Goal: Transaction & Acquisition: Purchase product/service

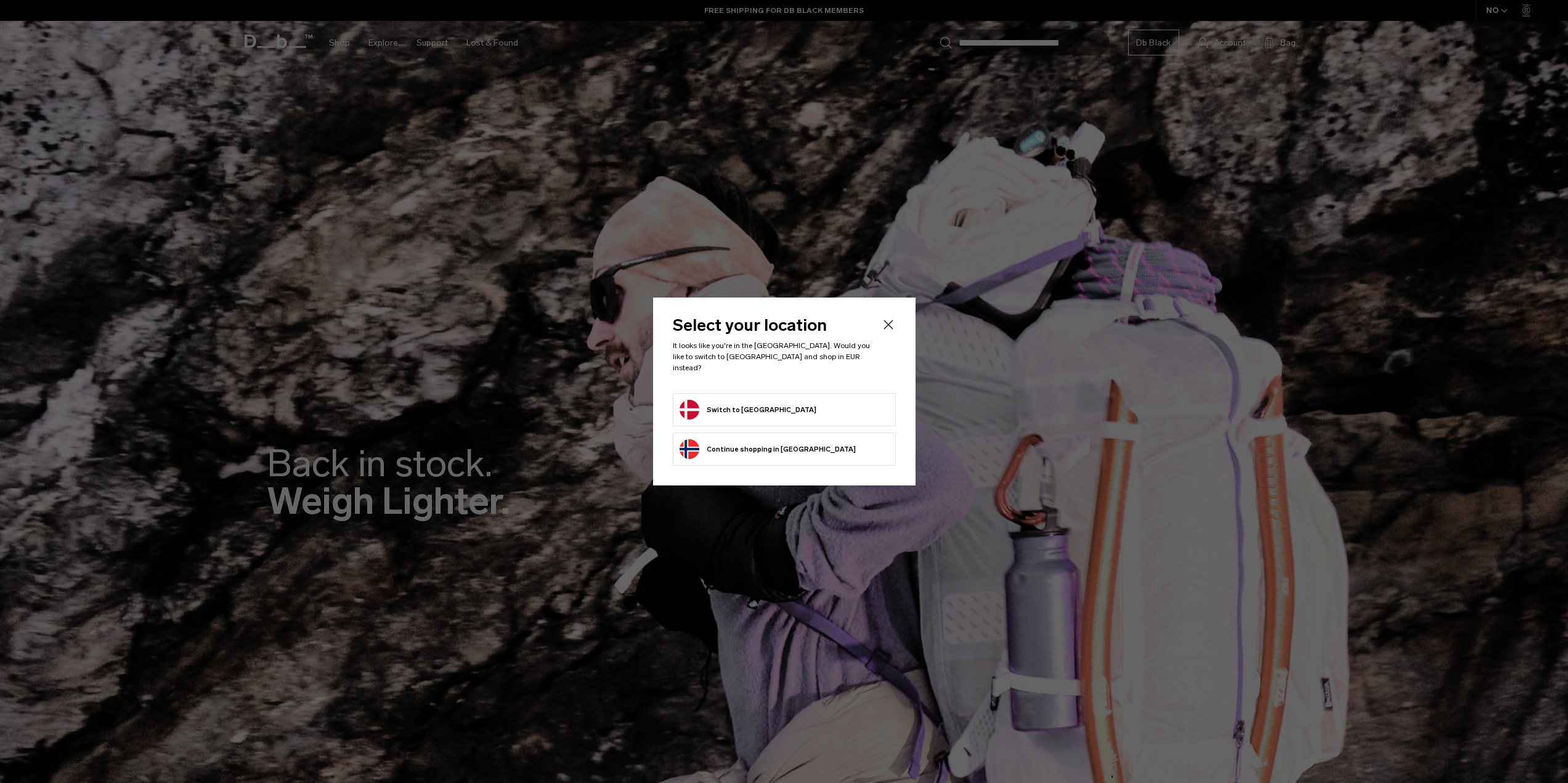
click at [788, 400] on form "Switch to Denmark" at bounding box center [784, 409] width 209 height 20
click at [763, 403] on button "Switch to Denmark" at bounding box center [747, 409] width 137 height 20
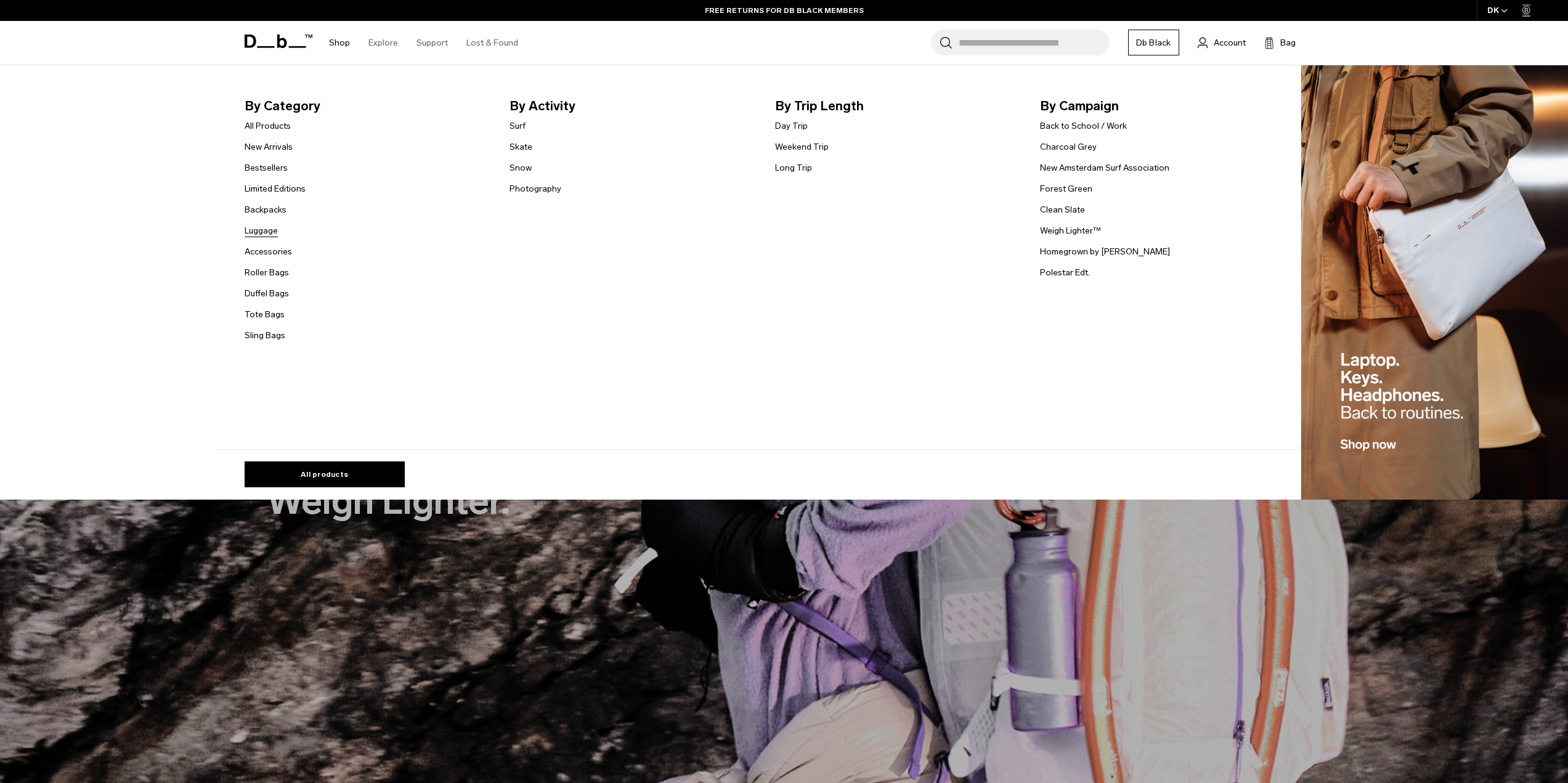
click at [265, 235] on link "Luggage" at bounding box center [260, 231] width 33 height 13
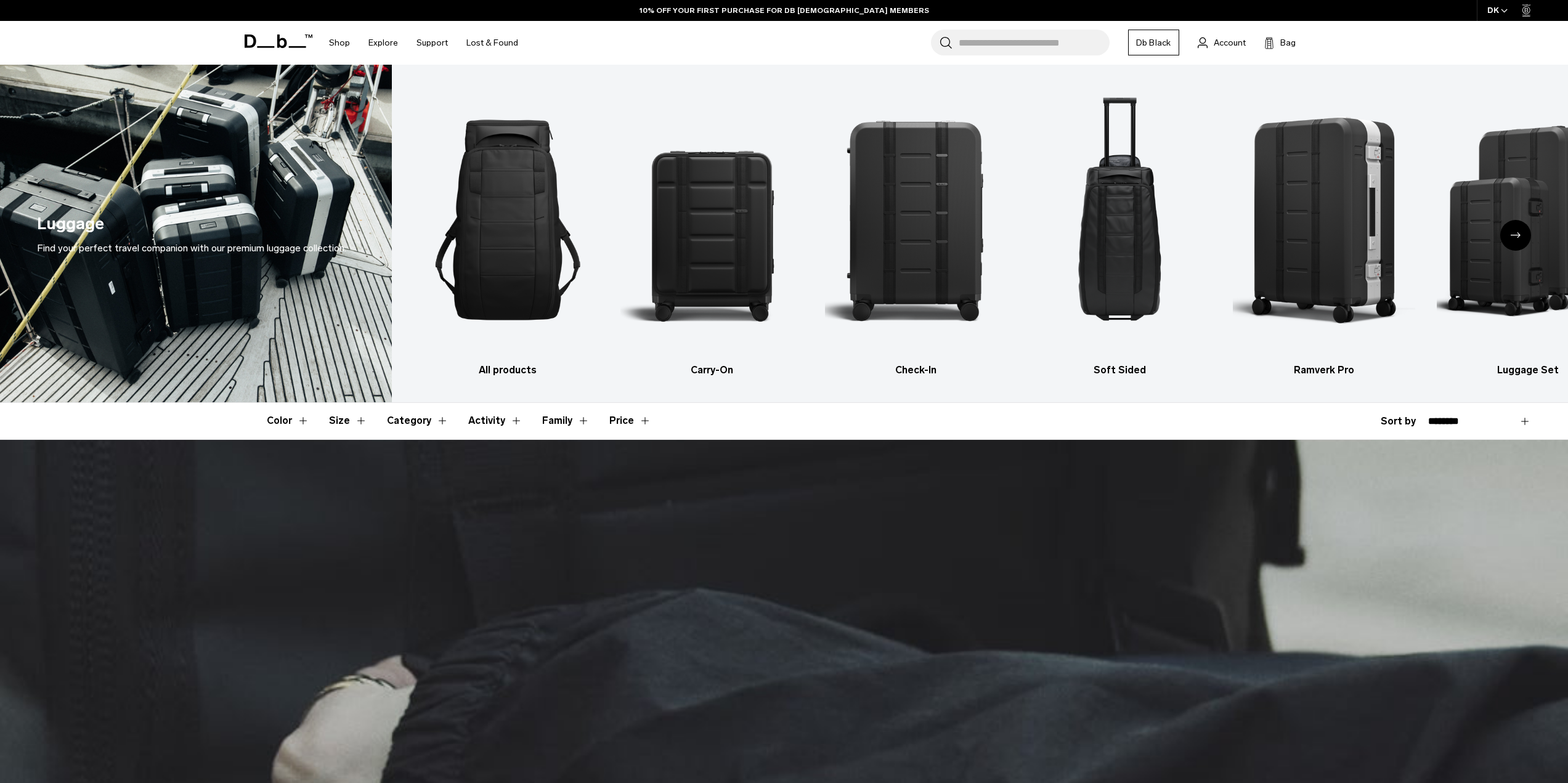
click at [1459, 431] on div "Color Size Category Activity Family Price Close Blue" at bounding box center [784, 420] width 1568 height 36
click at [1472, 420] on select "**********" at bounding box center [1480, 421] width 103 height 11
select select "**********"
click at [1428, 416] on select "**********" at bounding box center [1480, 421] width 103 height 11
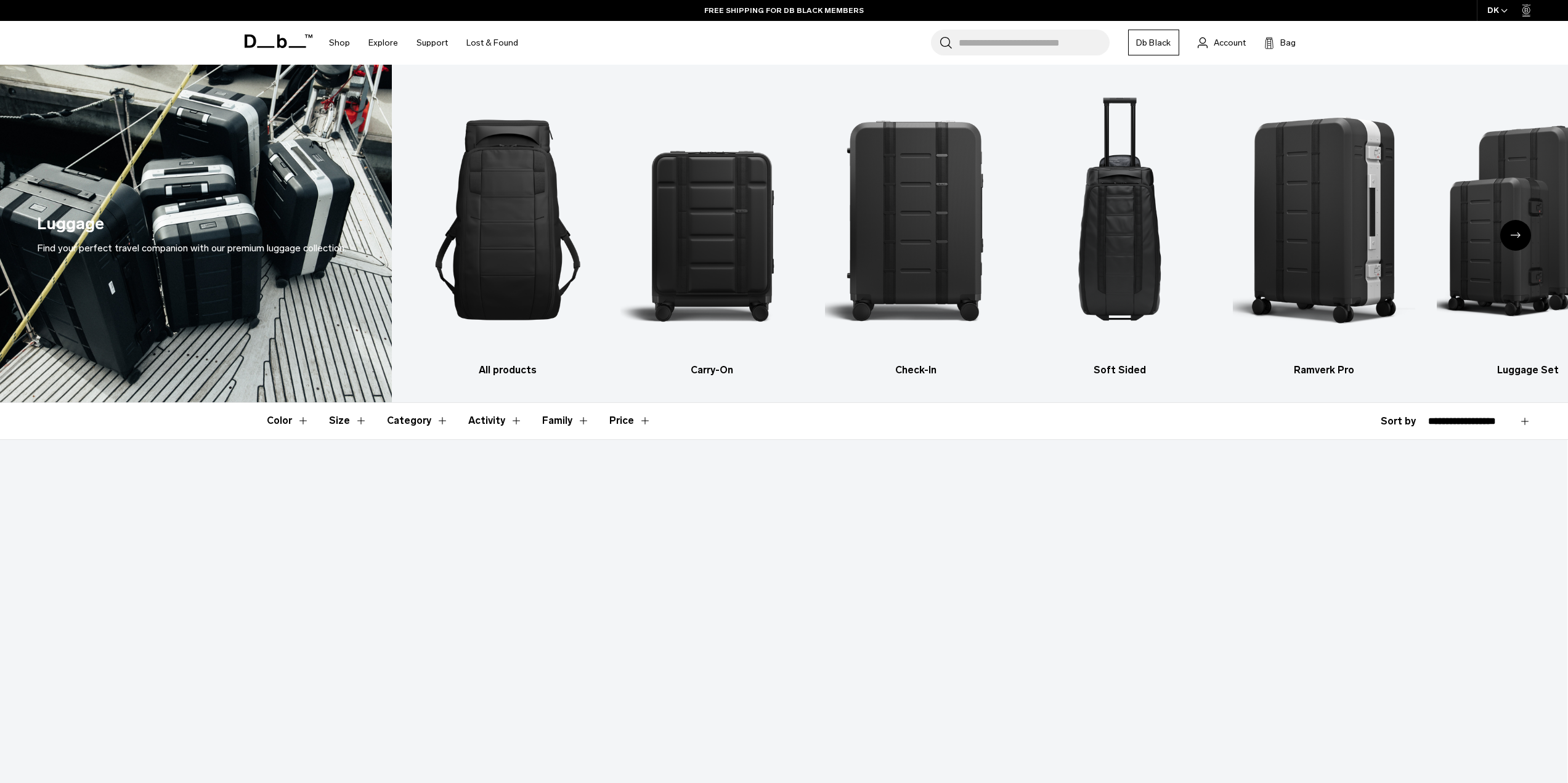
click at [1285, 409] on header "Color Size Category Activity Family Price" at bounding box center [784, 420] width 1035 height 36
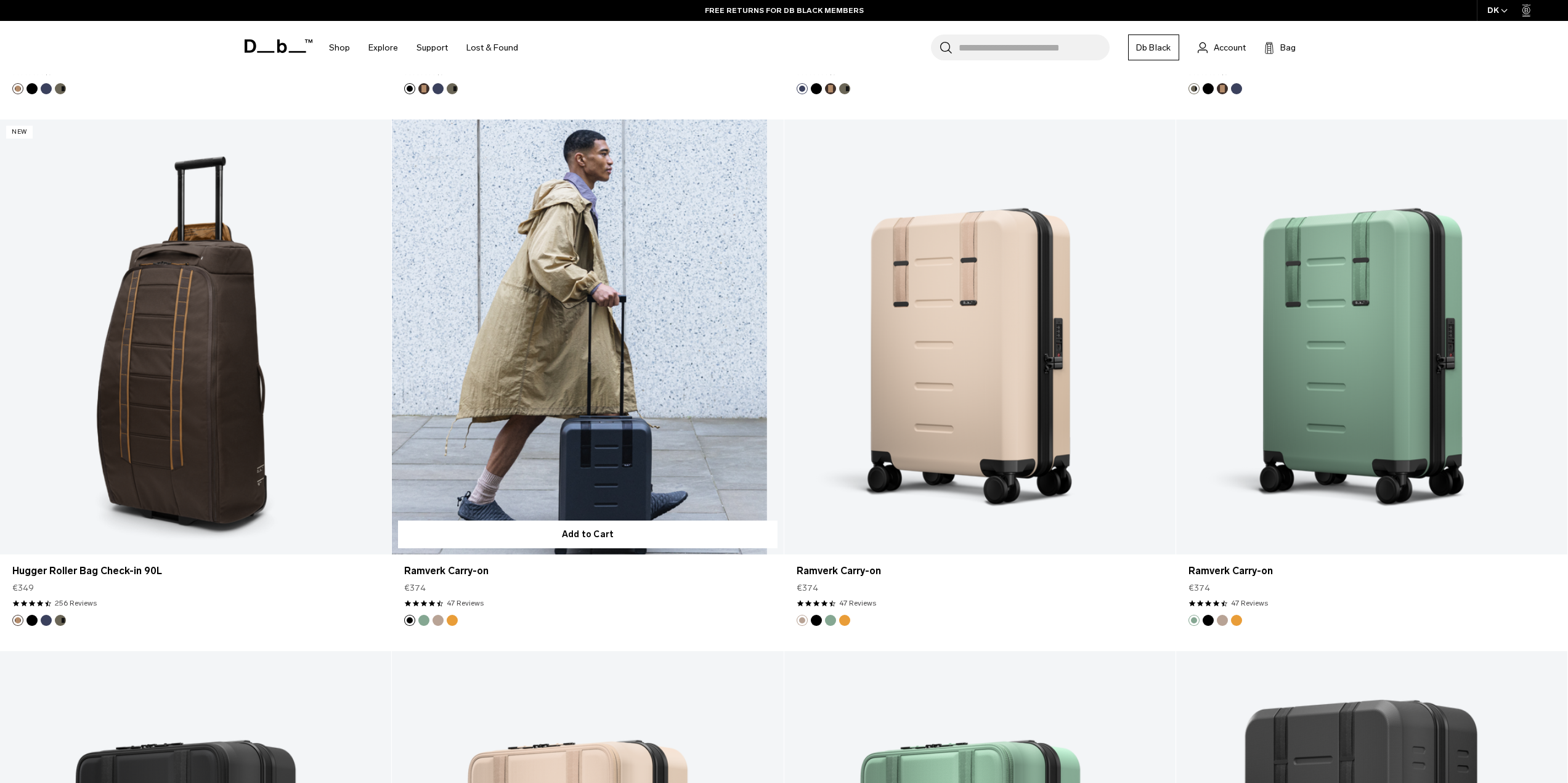
scroll to position [1910, 0]
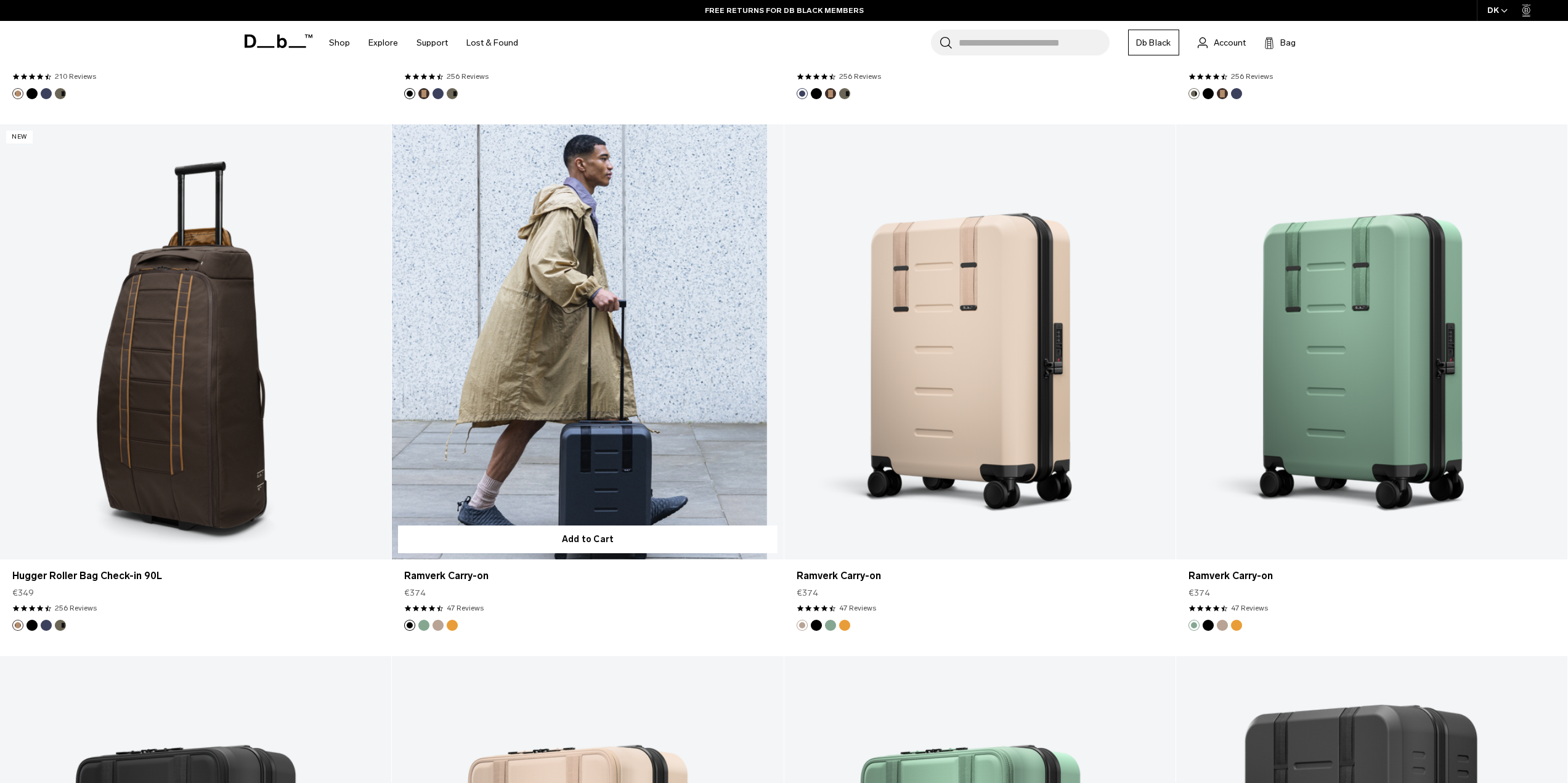
drag, startPoint x: 783, startPoint y: 455, endPoint x: 764, endPoint y: 564, distance: 110.6
click at [641, 469] on link "Ramverk Carry-on" at bounding box center [587, 341] width 391 height 435
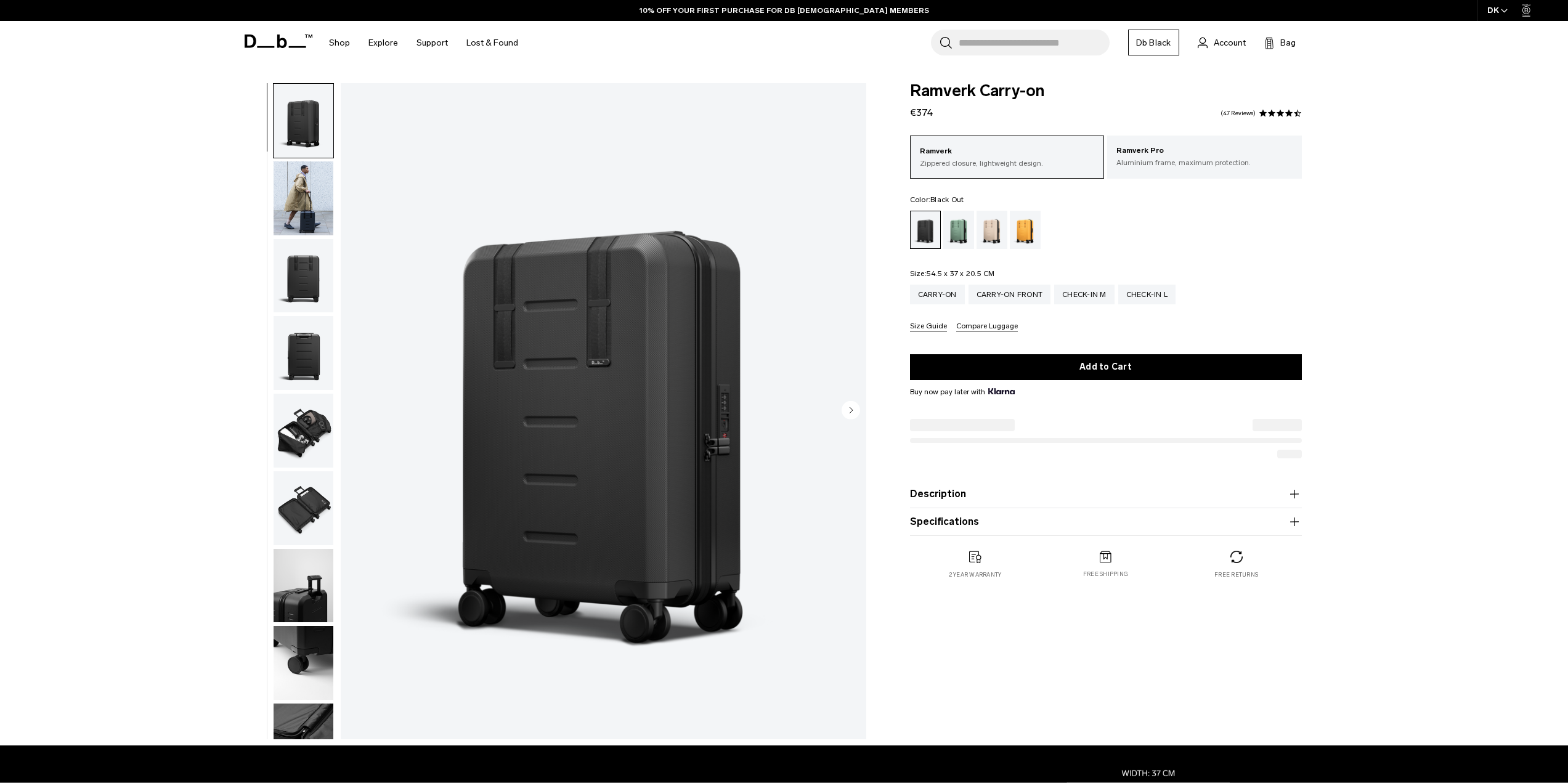
click at [304, 201] on img "button" at bounding box center [304, 198] width 60 height 74
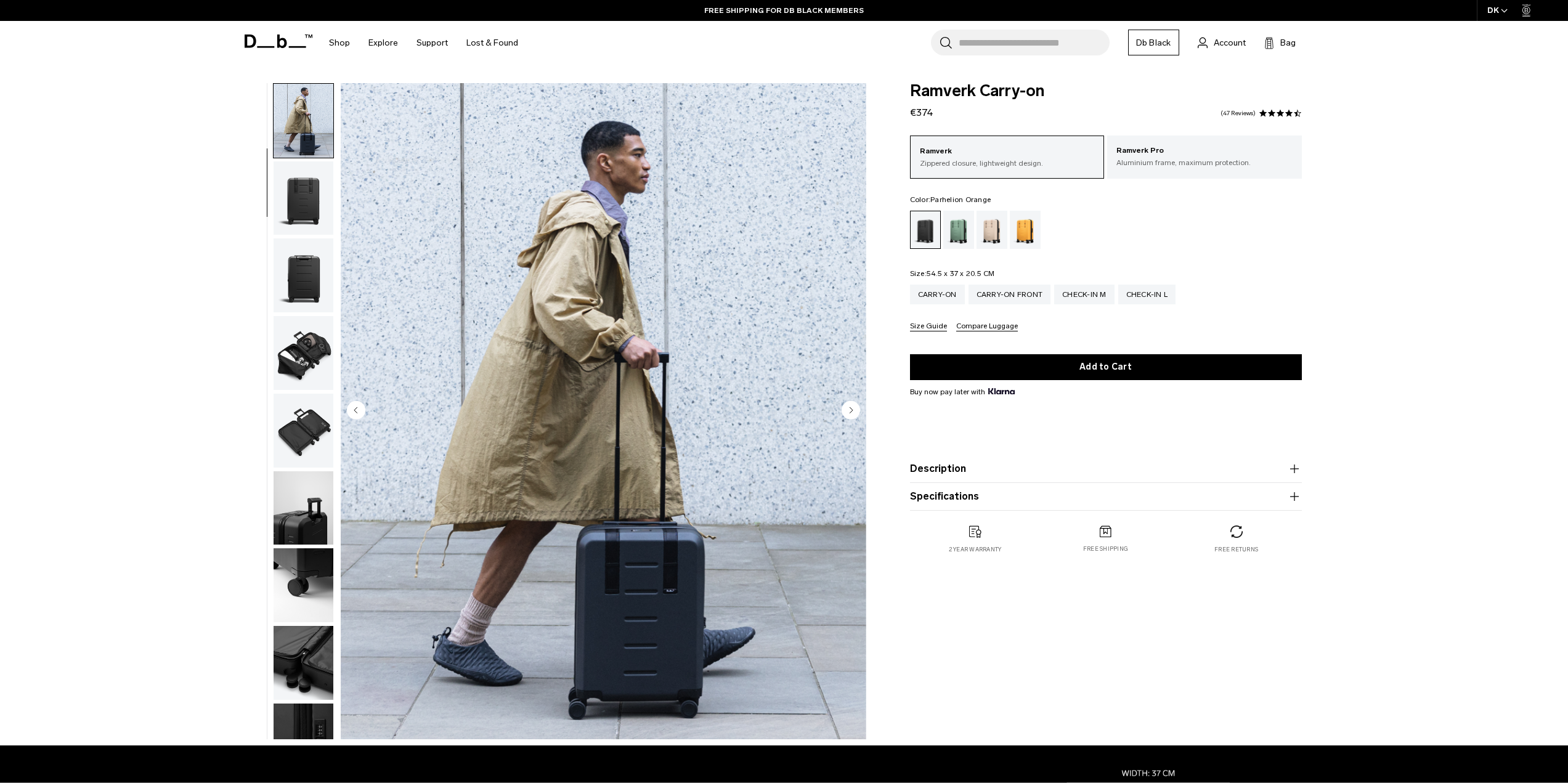
click at [1023, 229] on div "Parhelion Orange" at bounding box center [1025, 230] width 31 height 38
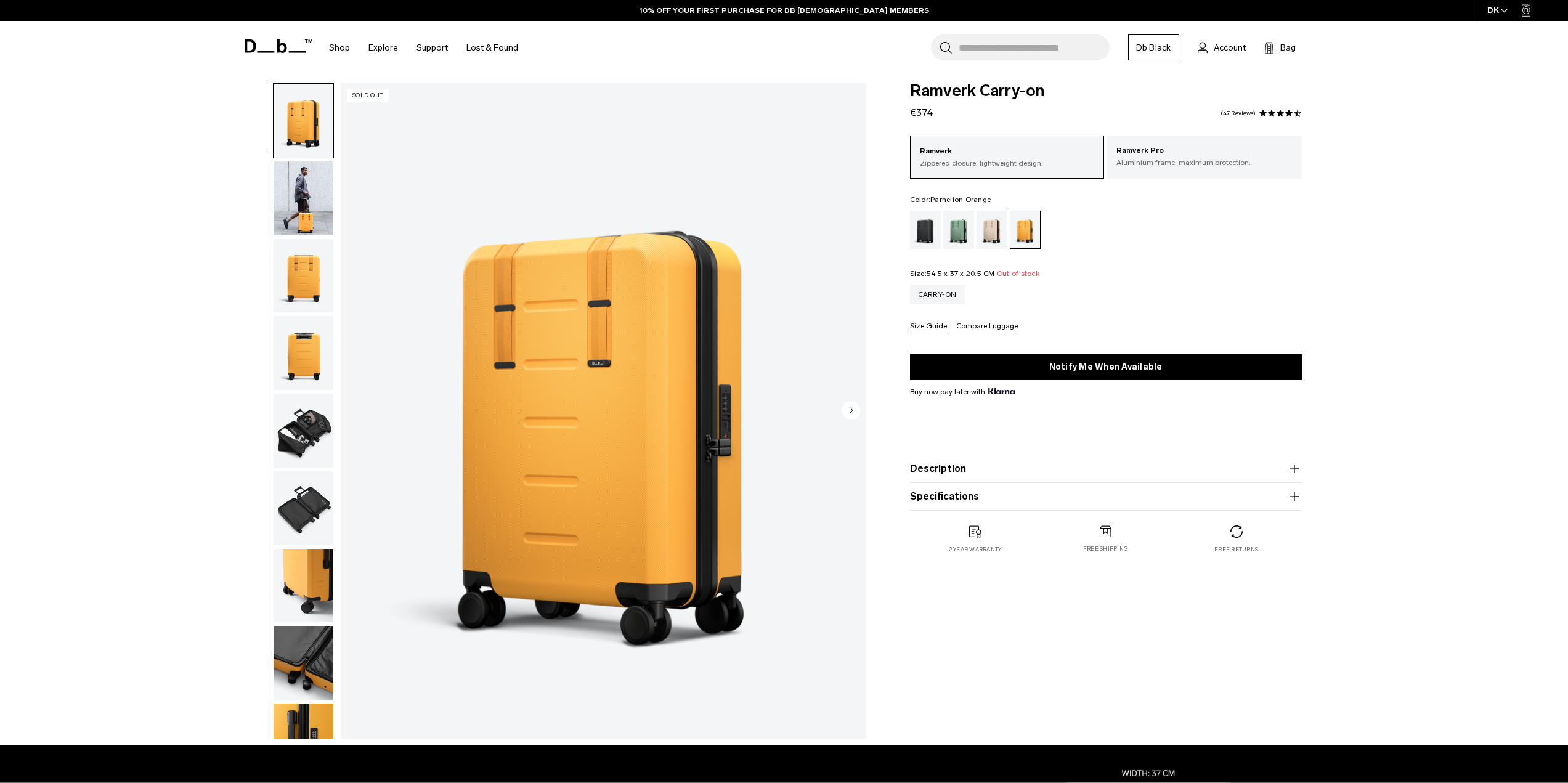
drag, startPoint x: 1406, startPoint y: 309, endPoint x: 1401, endPoint y: 171, distance: 138.1
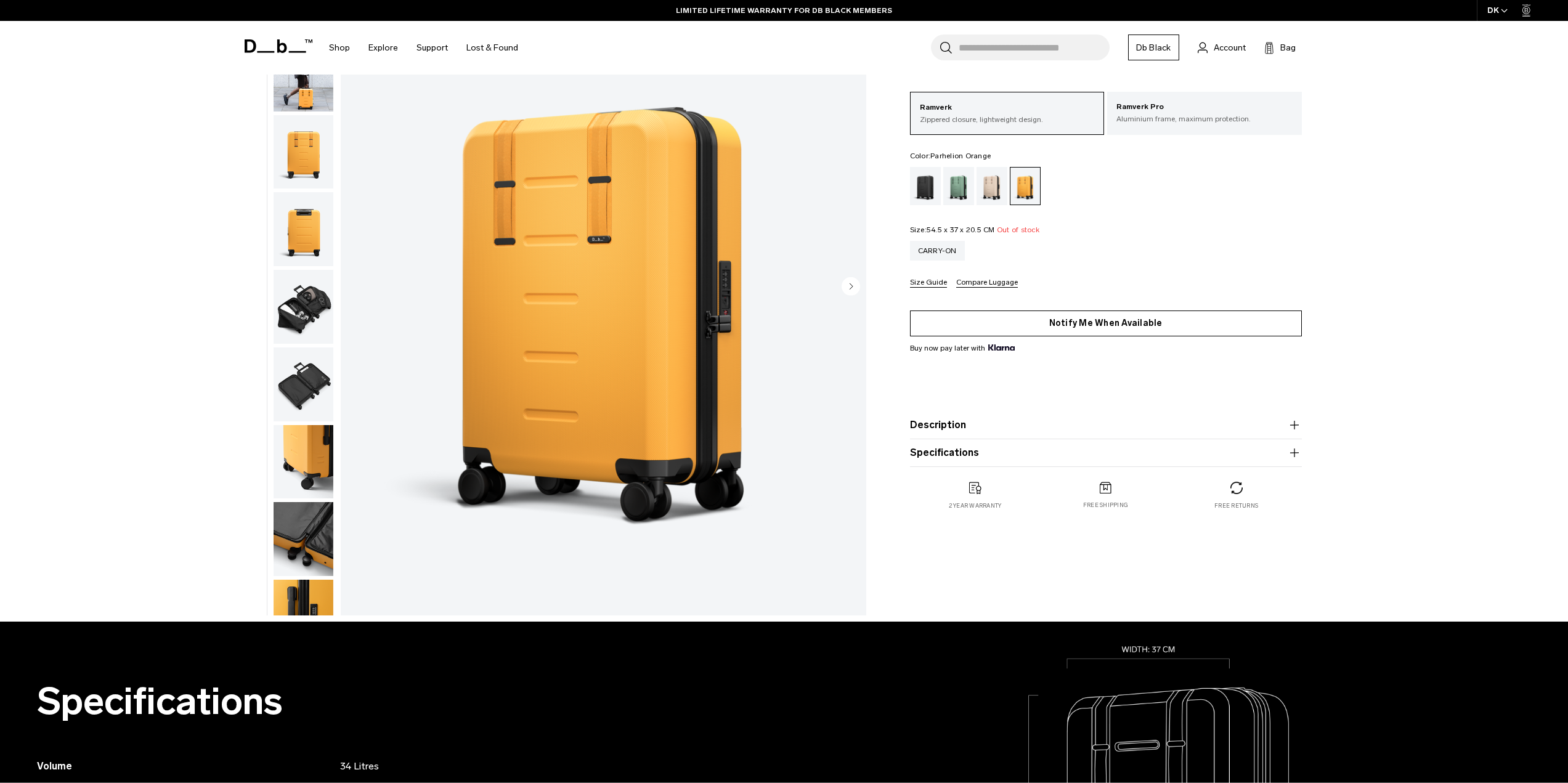
scroll to position [61, 0]
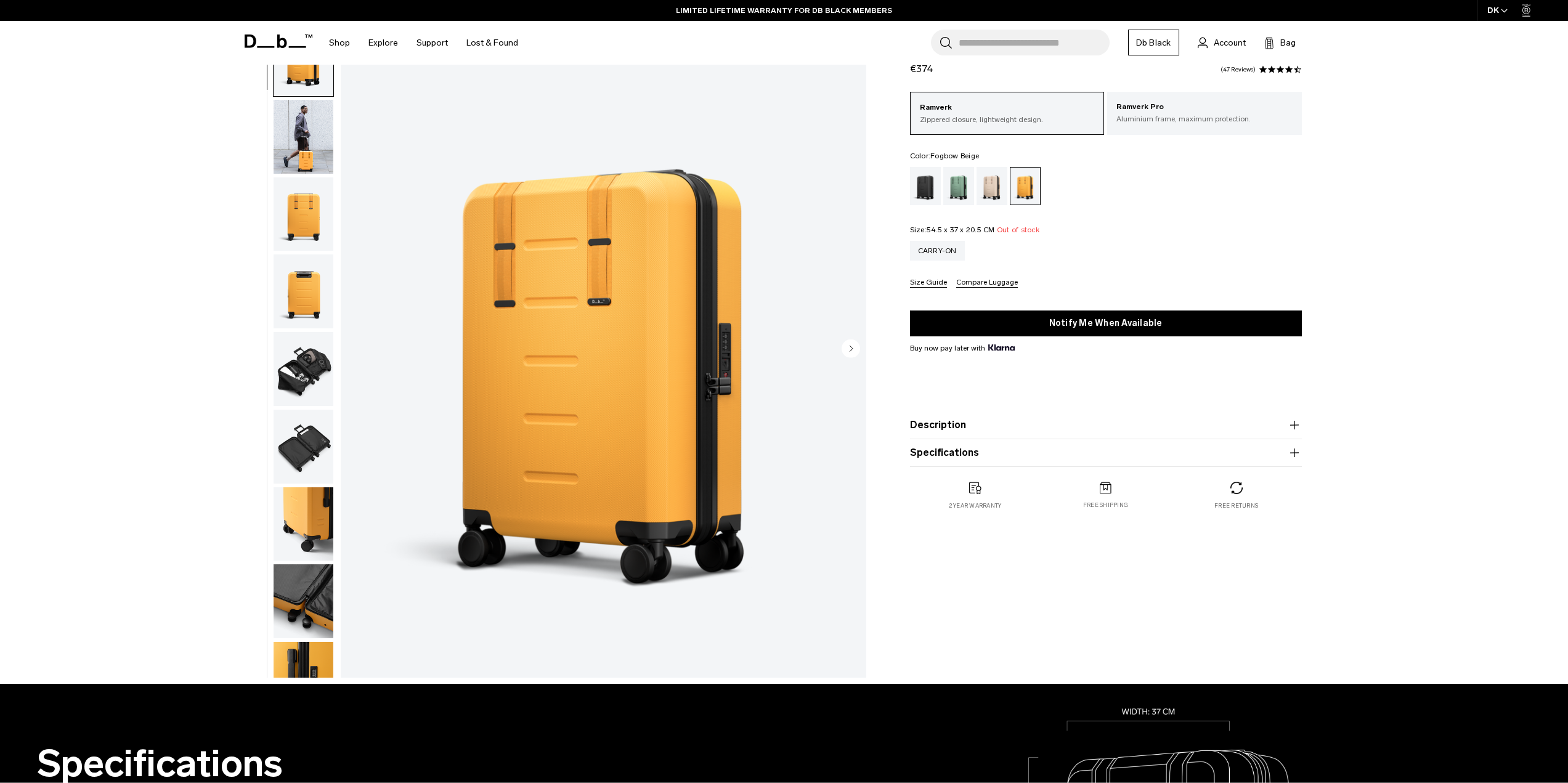
click at [987, 191] on div "Fogbow Beige" at bounding box center [992, 186] width 31 height 38
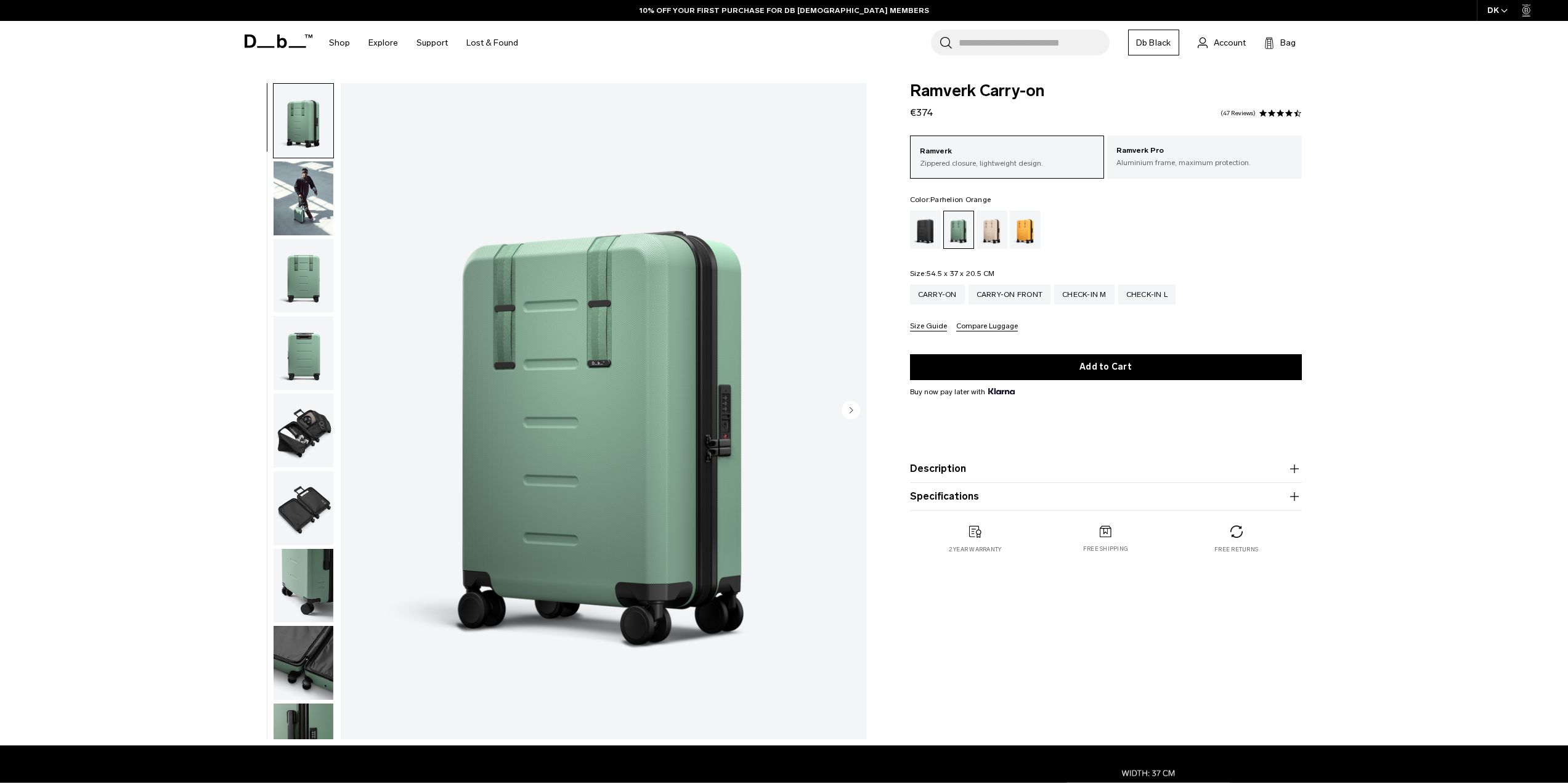
click at [1023, 222] on div "Parhelion Orange" at bounding box center [1025, 230] width 31 height 38
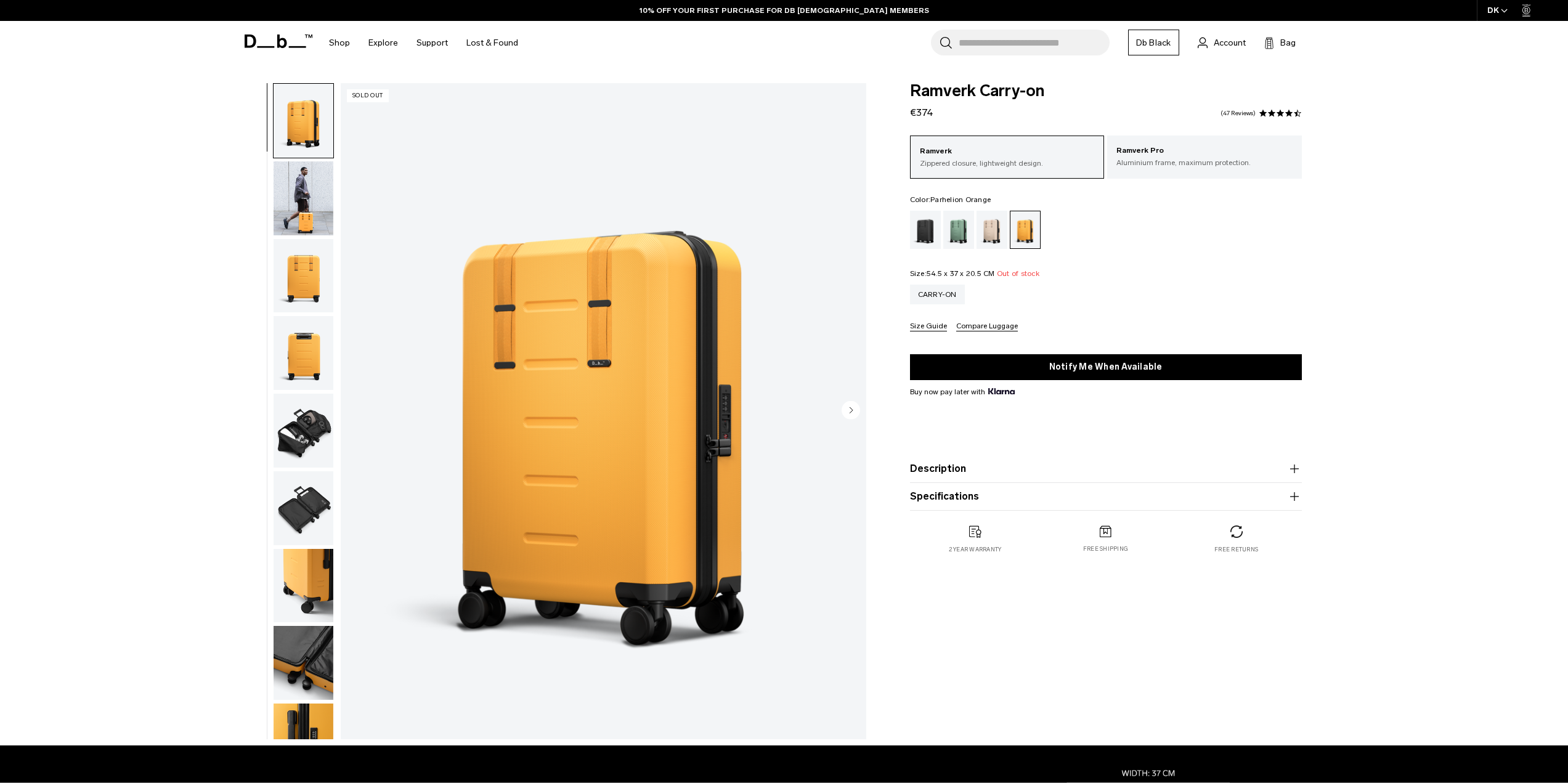
click at [307, 412] on img "button" at bounding box center [304, 430] width 60 height 74
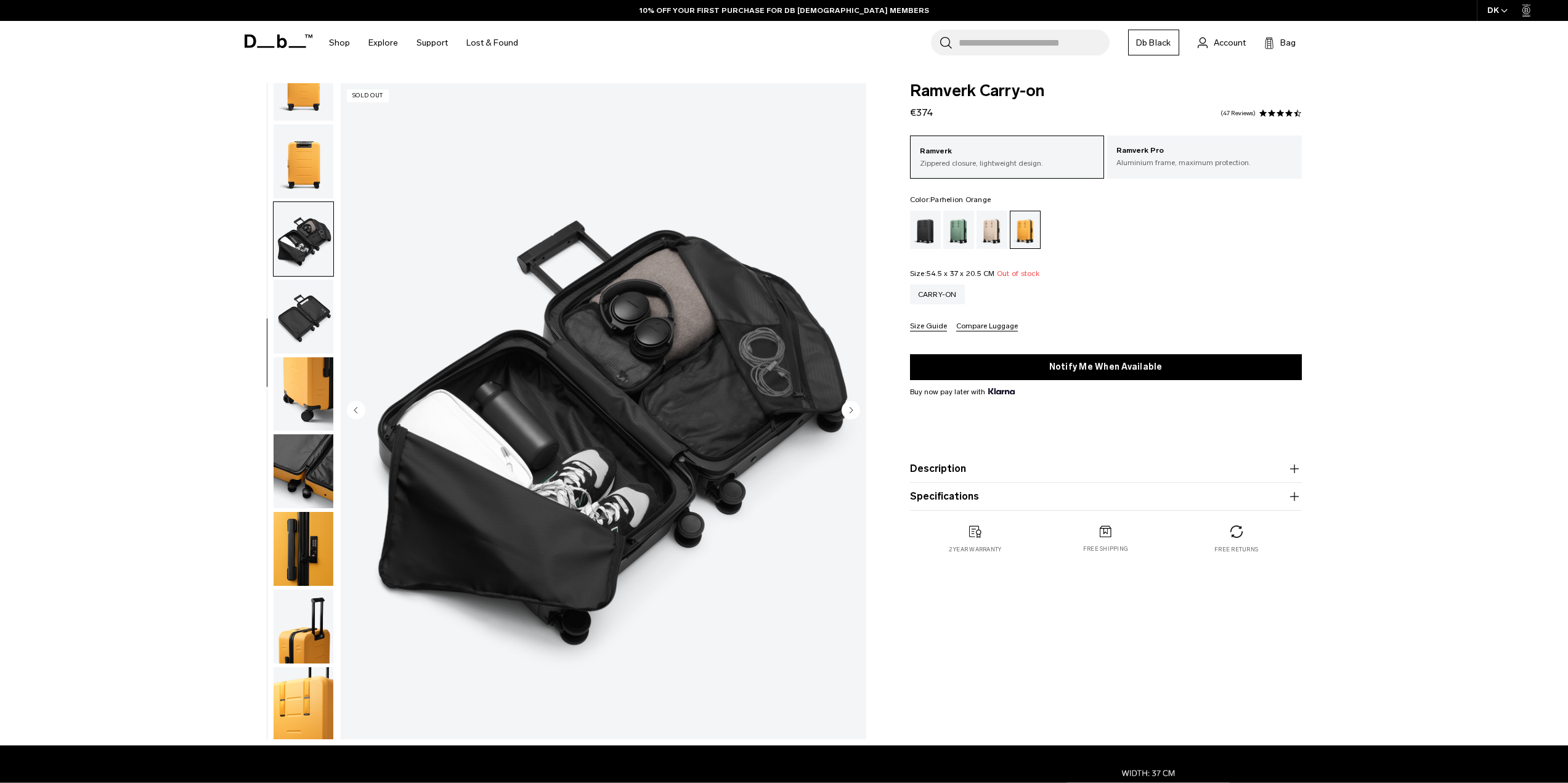
scroll to position [194, 0]
click at [290, 363] on img "button" at bounding box center [304, 391] width 60 height 74
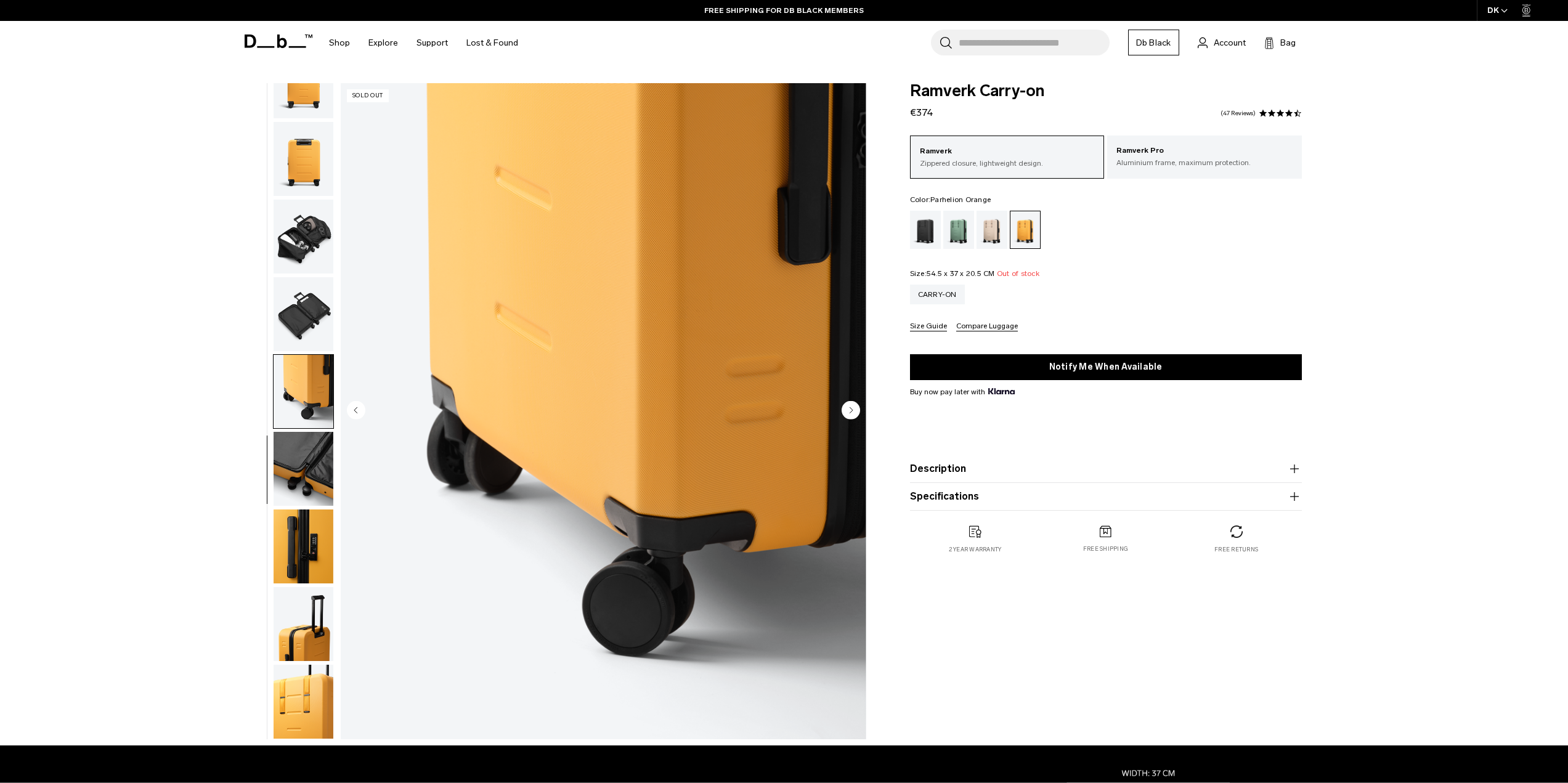
click at [303, 467] on img "button" at bounding box center [304, 469] width 60 height 74
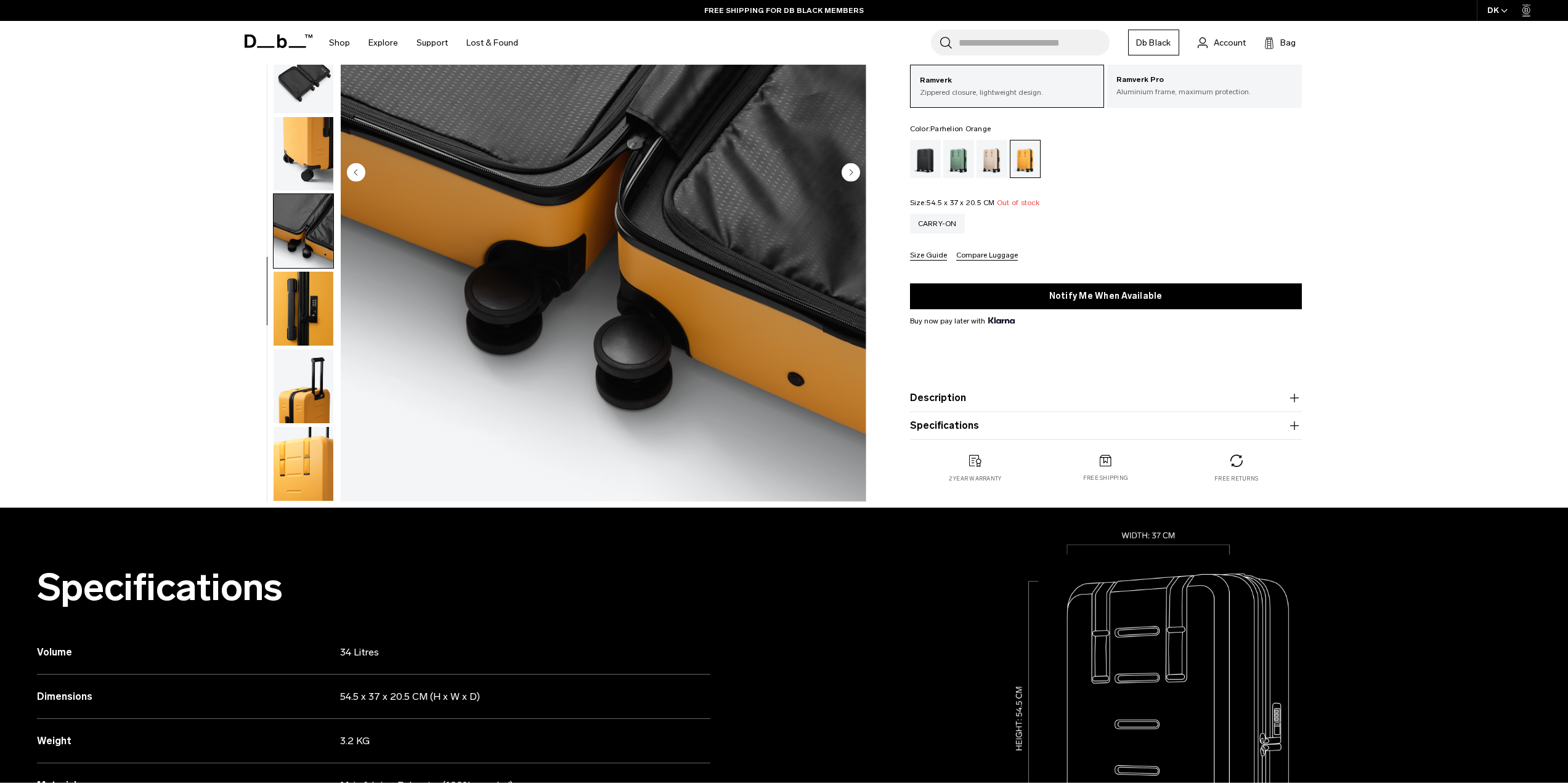
scroll to position [246, 0]
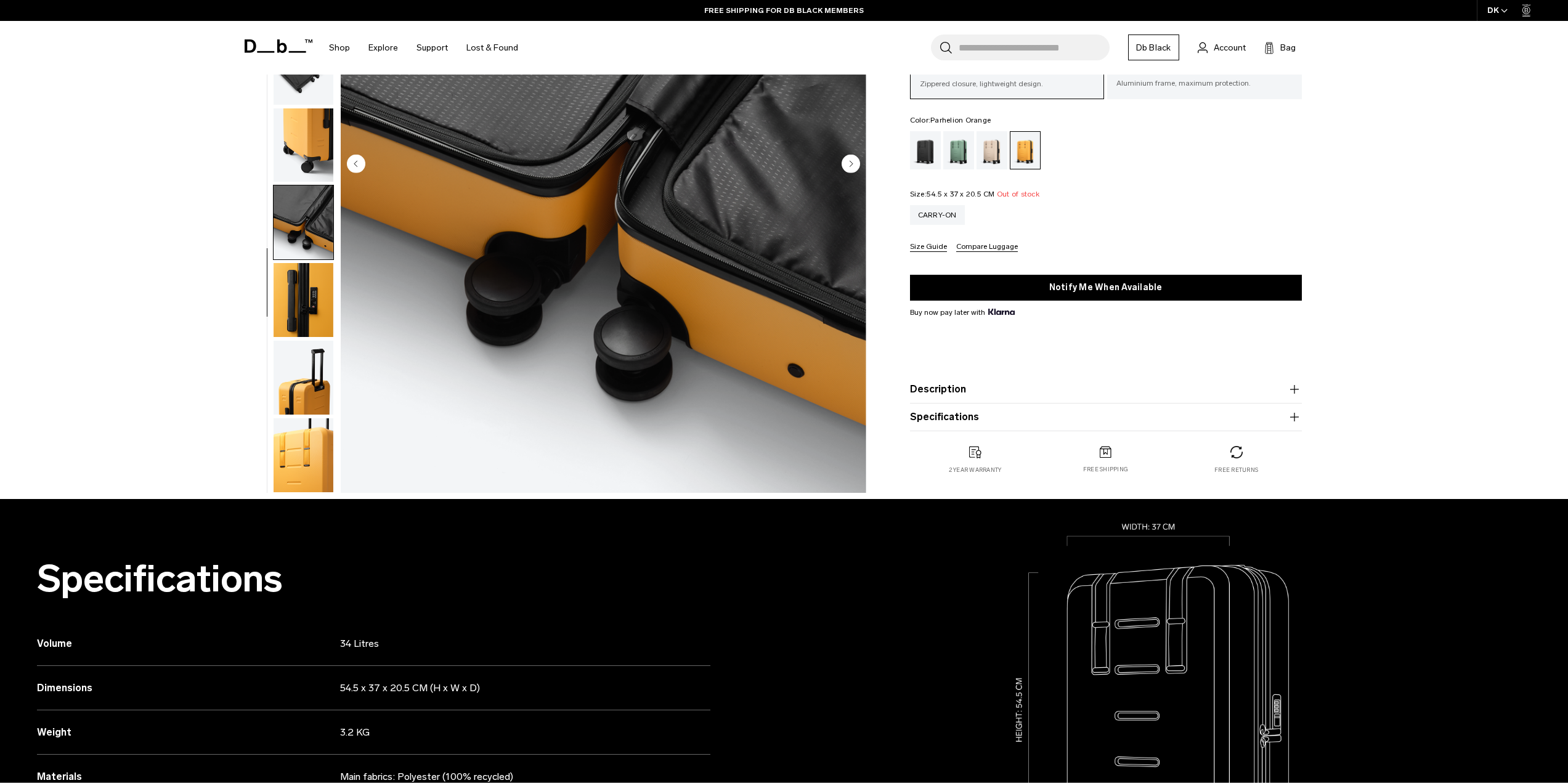
click at [295, 292] on img "button" at bounding box center [304, 300] width 60 height 74
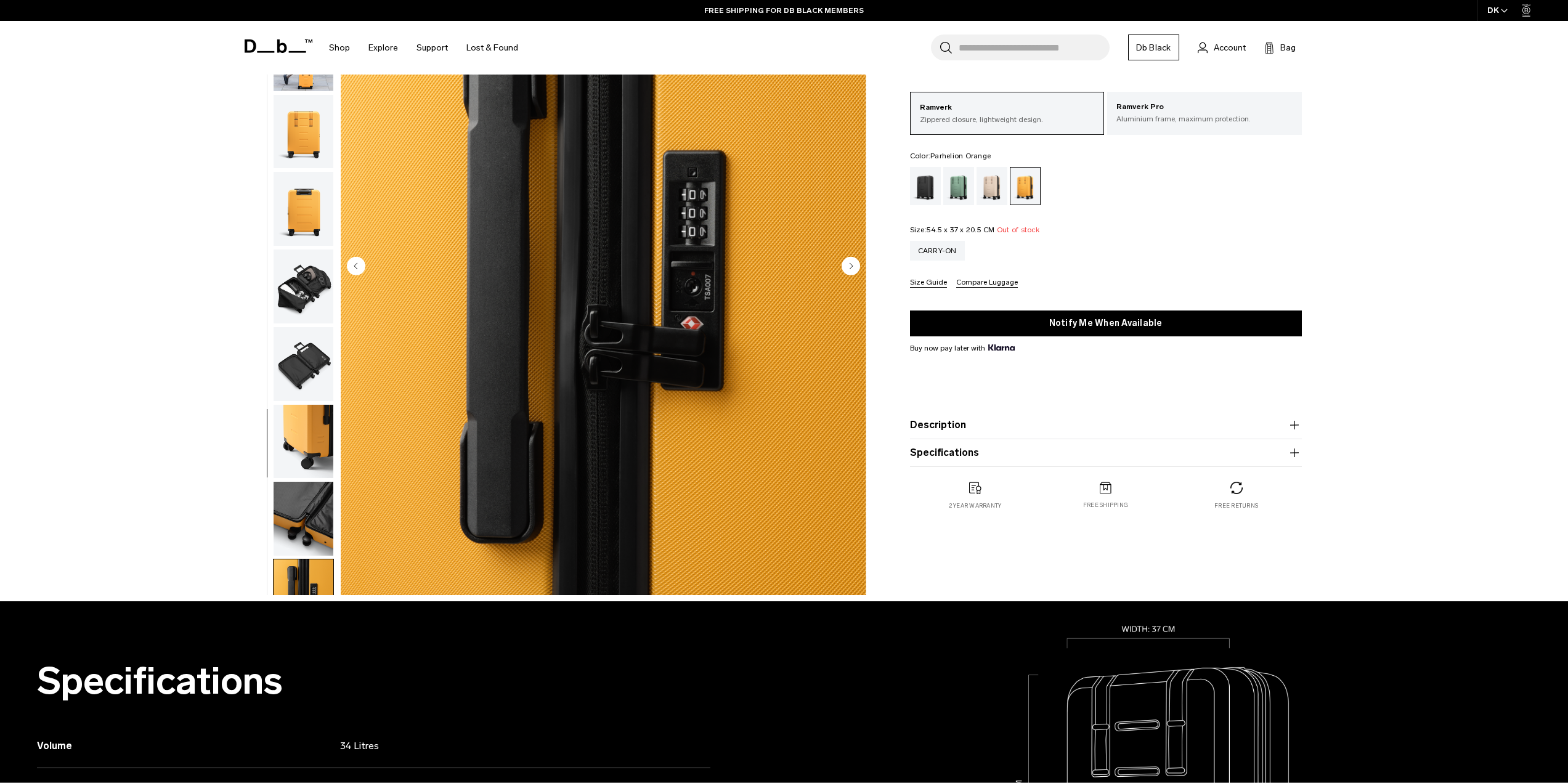
scroll to position [0, 0]
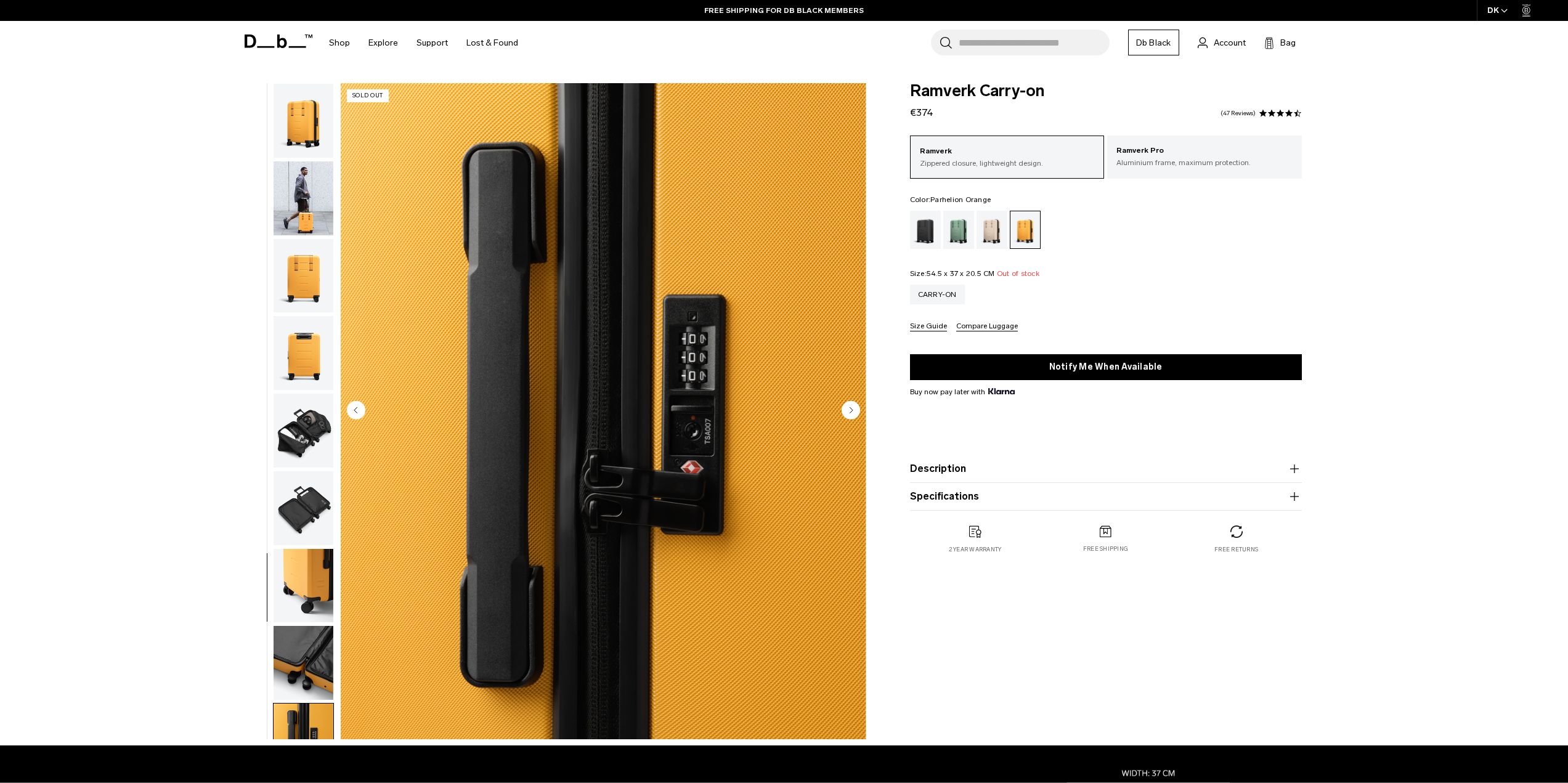
click at [334, 115] on div "09 / 11 Sold Out" at bounding box center [551, 415] width 644 height 662
